Goal: Task Accomplishment & Management: Manage account settings

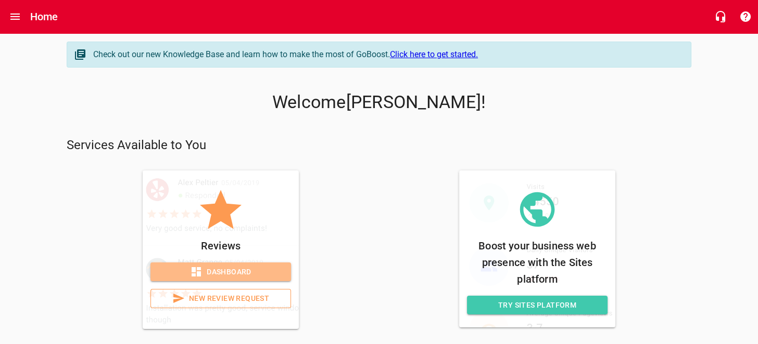
click at [191, 264] on link "Dashboard" at bounding box center [220, 272] width 140 height 19
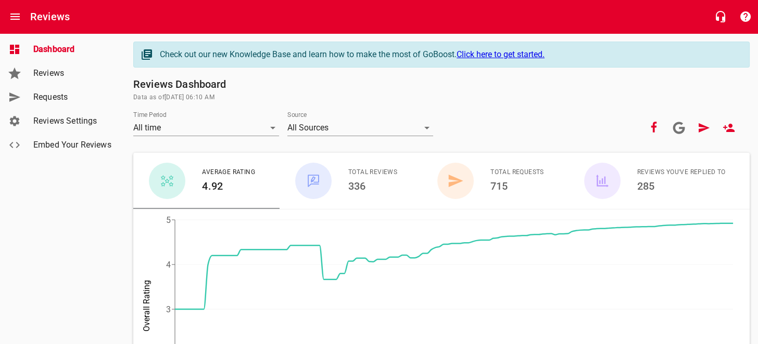
click at [60, 80] on link "Reviews" at bounding box center [62, 73] width 125 height 24
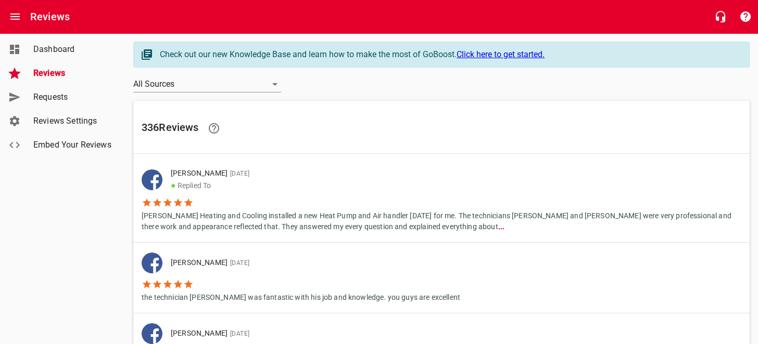
click at [58, 92] on span "Requests" at bounding box center [72, 97] width 79 height 12
